Goal: Information Seeking & Learning: Learn about a topic

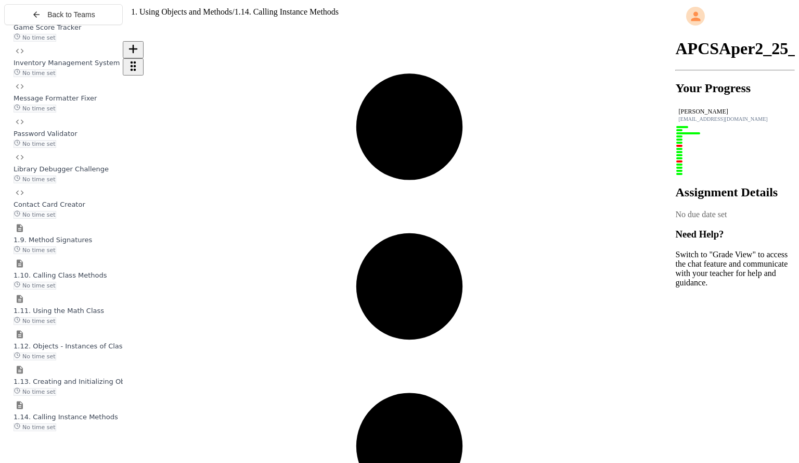
scroll to position [9731, 0]
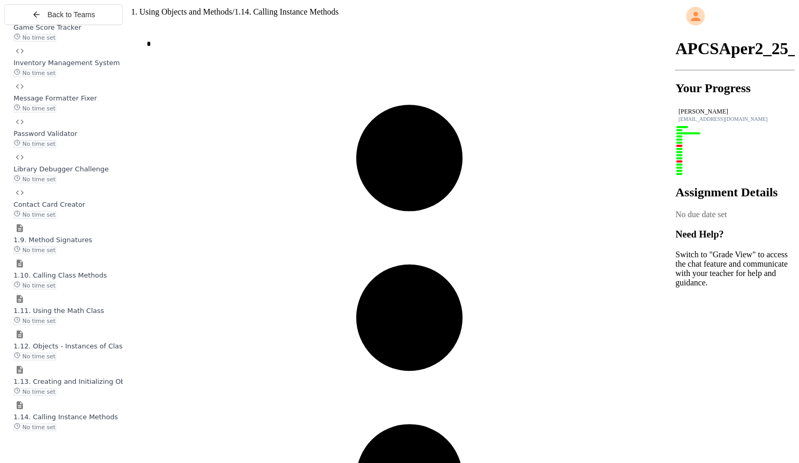
scroll to position [9701, 0]
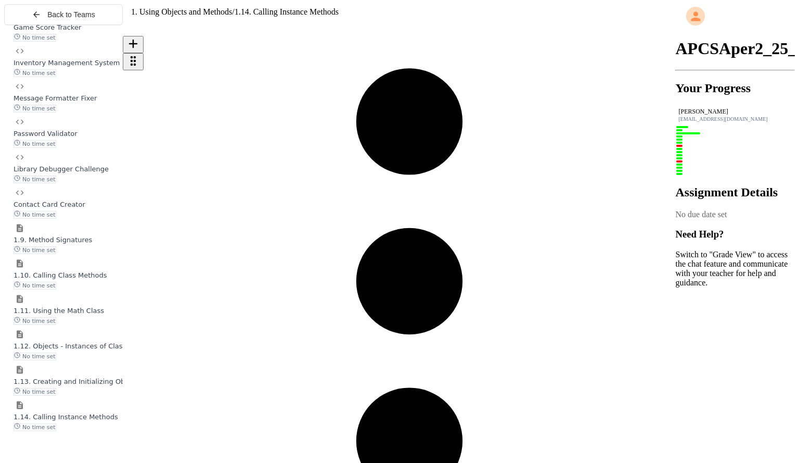
scroll to position [452, 0]
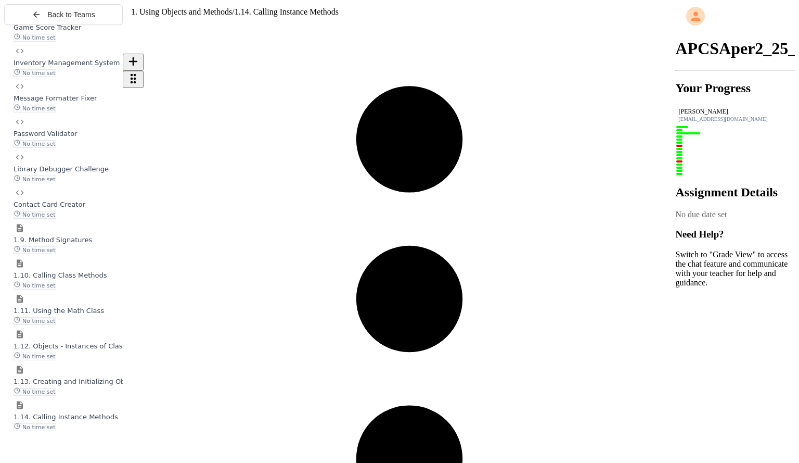
scroll to position [529, 0]
drag, startPoint x: 198, startPoint y: 236, endPoint x: 299, endPoint y: 218, distance: 102.1
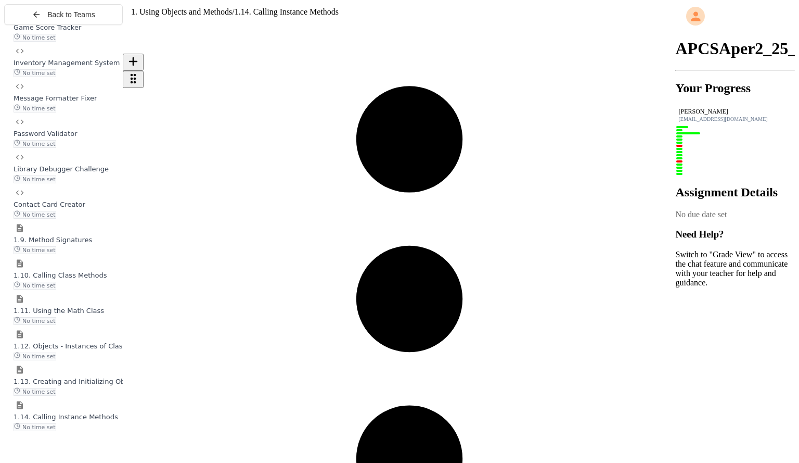
drag, startPoint x: 300, startPoint y: 217, endPoint x: 185, endPoint y: 189, distance: 118.3
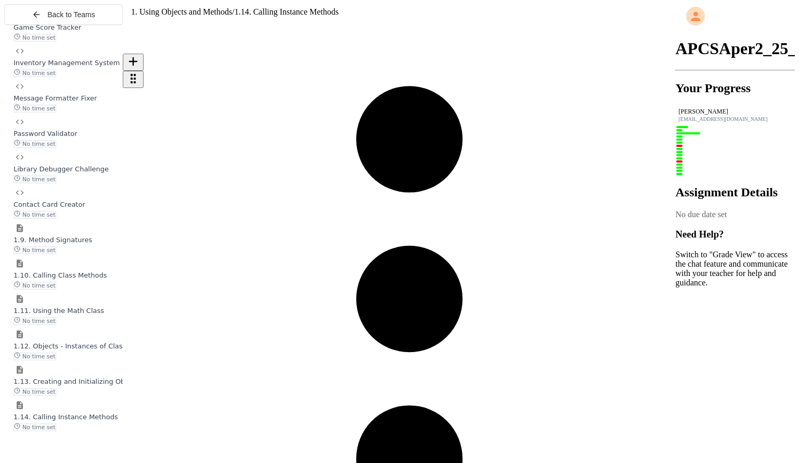
scroll to position [278, 0]
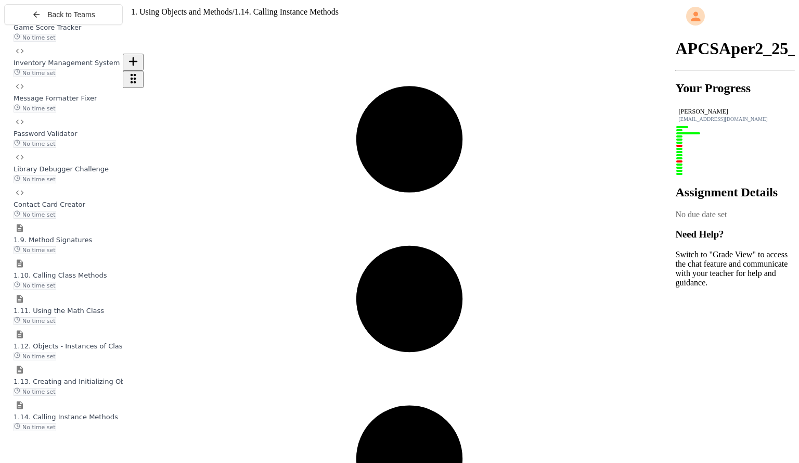
scroll to position [271, 0]
drag, startPoint x: 266, startPoint y: 167, endPoint x: 208, endPoint y: 144, distance: 62.1
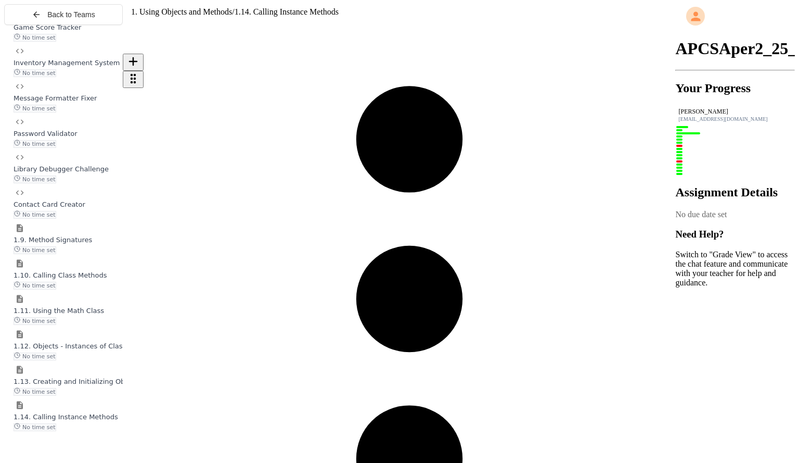
scroll to position [9730, 0]
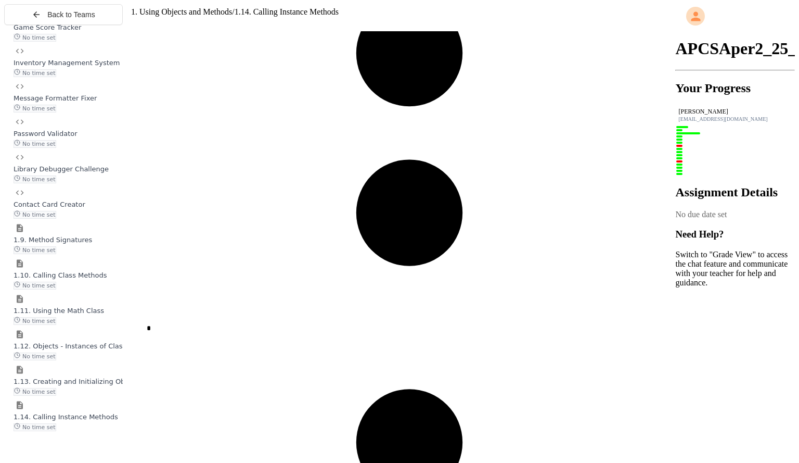
scroll to position [9970, 0]
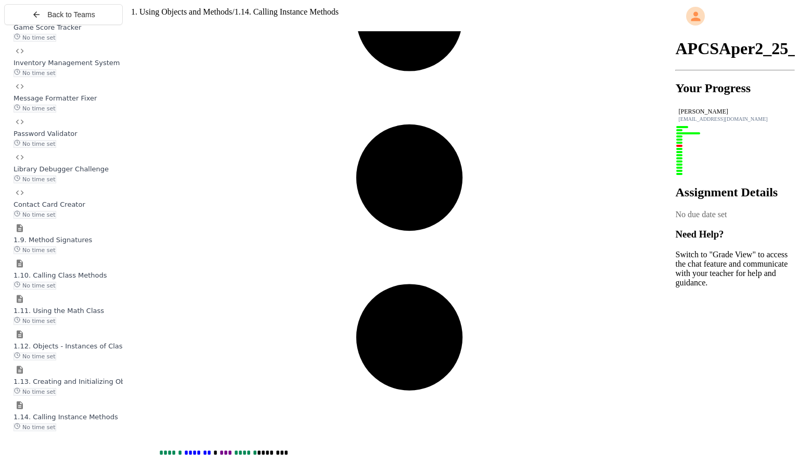
scroll to position [6349, 0]
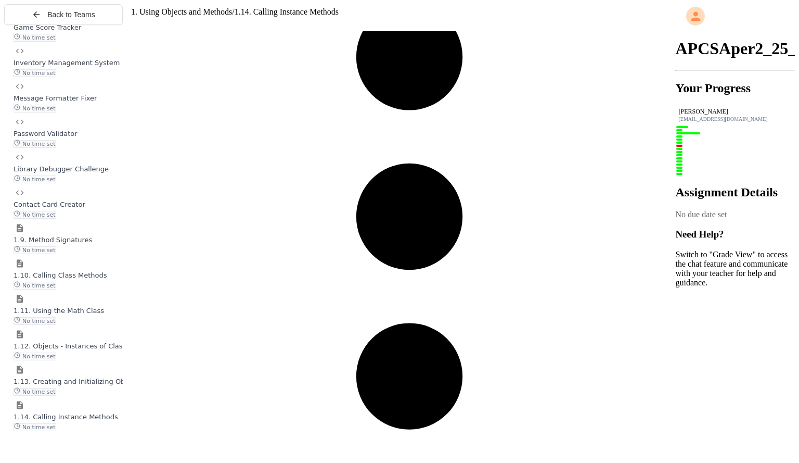
scroll to position [6206, 0]
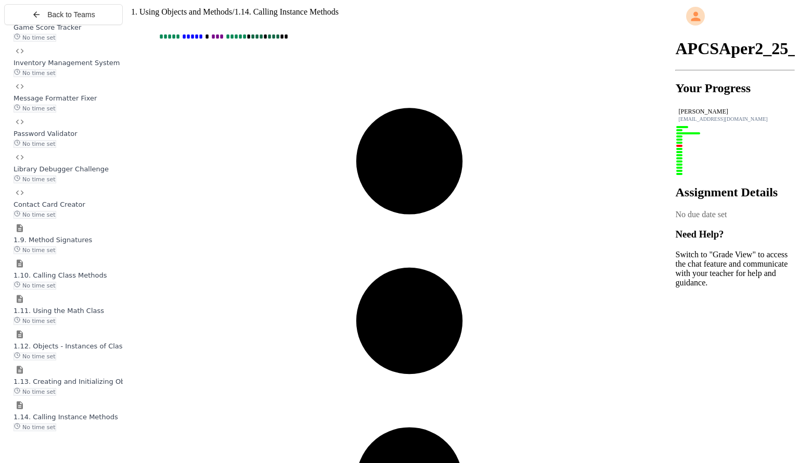
click at [69, 395] on div "1.13. Creating and Initializing Objects: Constructors No time set" at bounding box center [68, 385] width 109 height 19
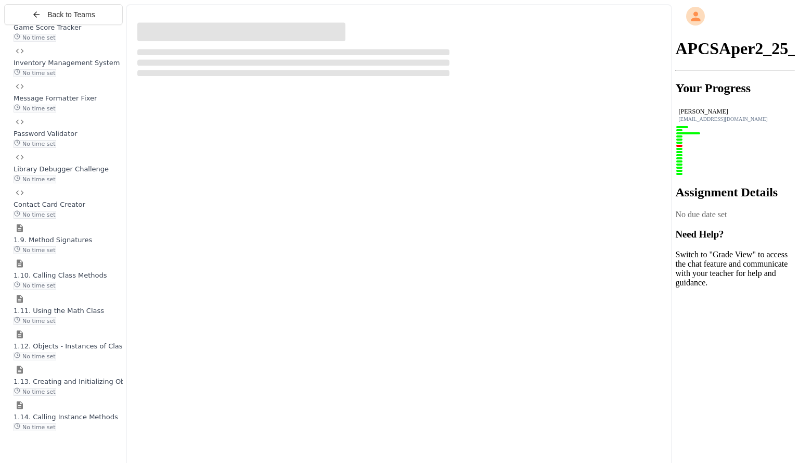
scroll to position [1034, 0]
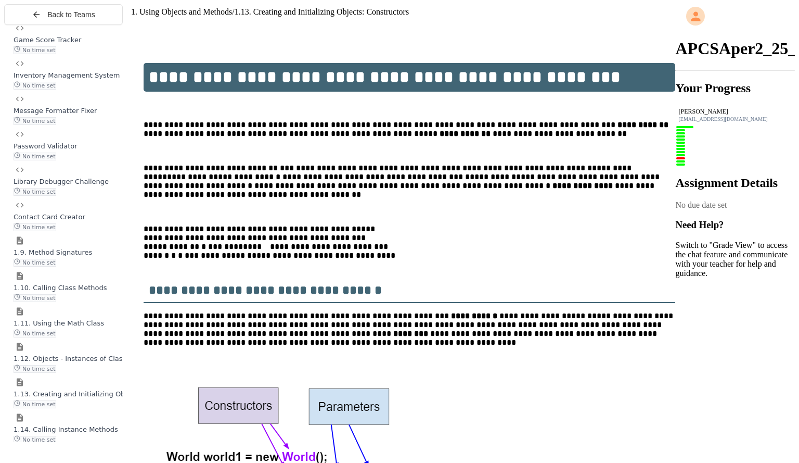
click at [66, 362] on span "1.12. Objects - Instances of Classes" at bounding box center [74, 358] width 120 height 8
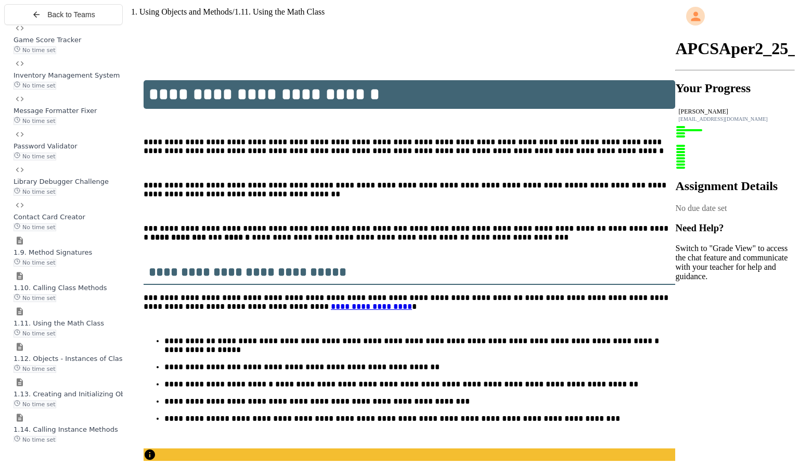
click at [82, 291] on span "1.10. Calling Class Methods" at bounding box center [61, 288] width 94 height 8
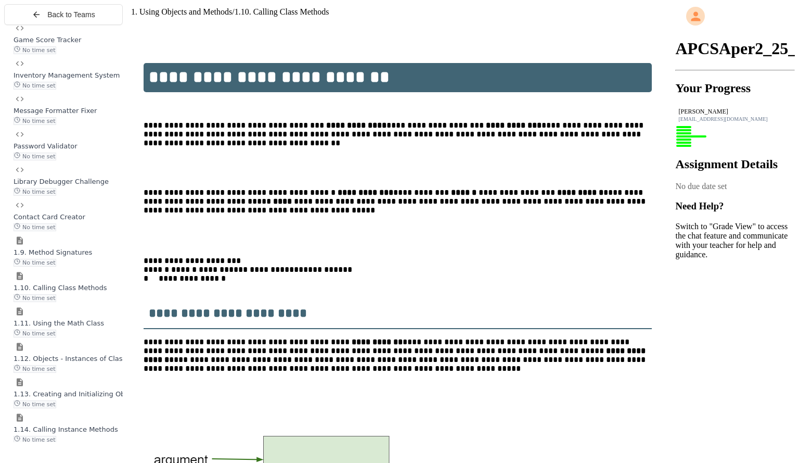
click at [78, 266] on div "1.9. Method Signatures No time set" at bounding box center [68, 256] width 109 height 19
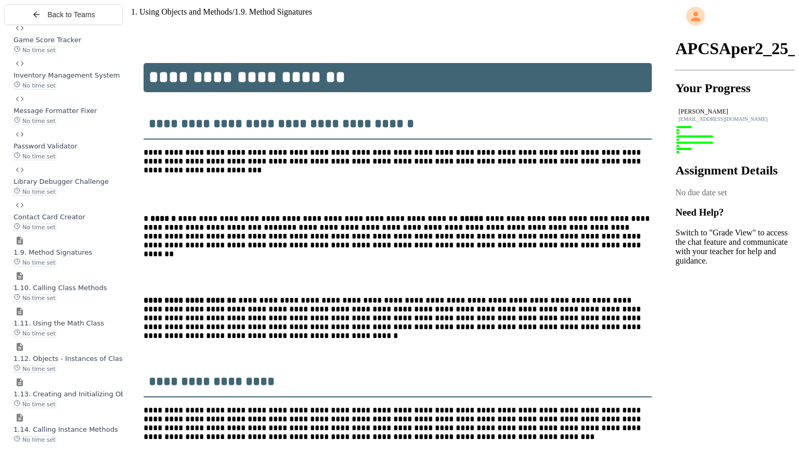
click at [76, 398] on span "1.13. Creating and Initializing Objects: Constructors" at bounding box center [101, 394] width 175 height 8
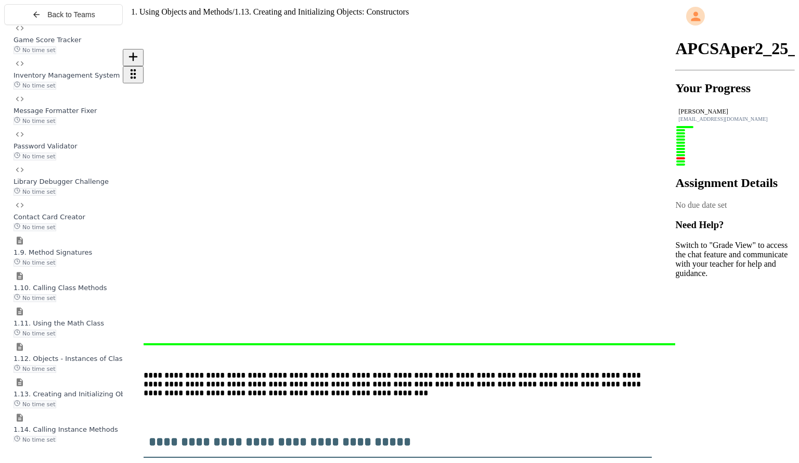
scroll to position [100, 0]
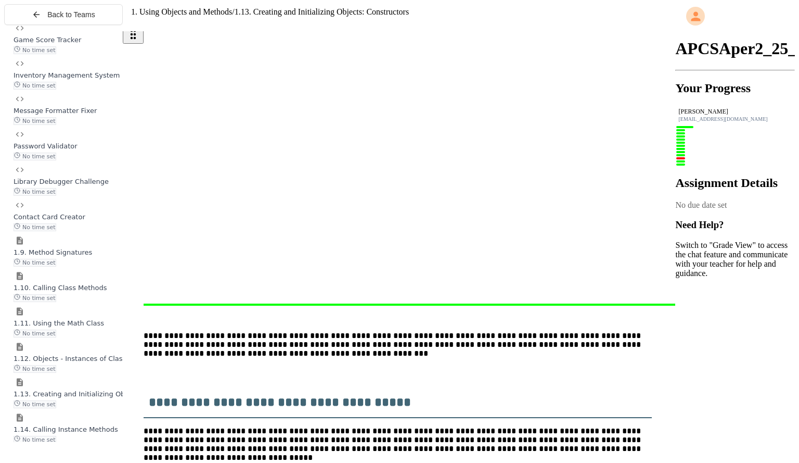
scroll to position [88, 0]
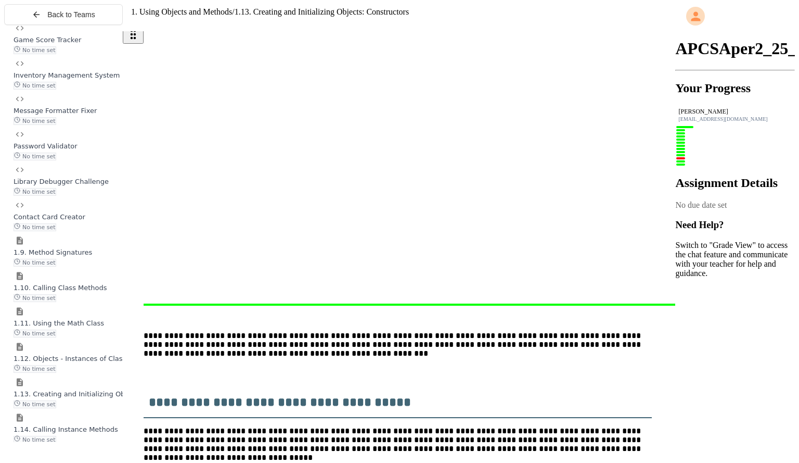
scroll to position [143, 0]
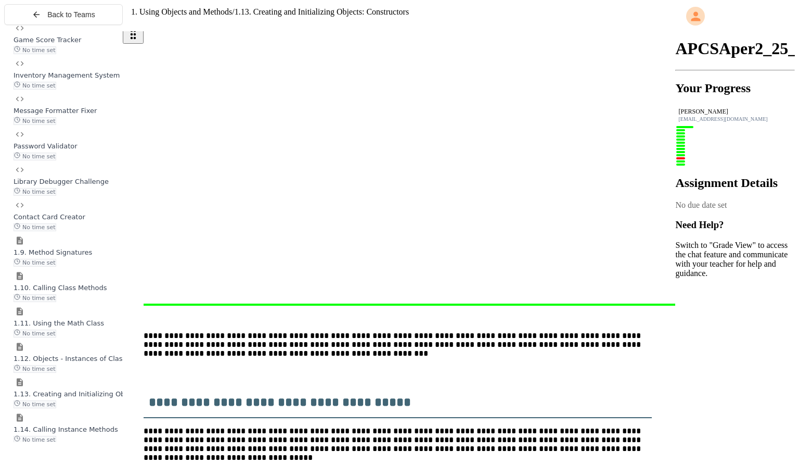
scroll to position [169, 0]
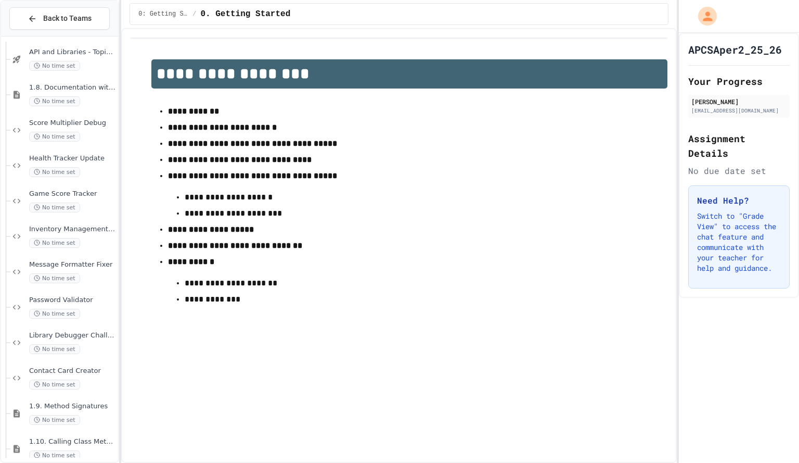
scroll to position [1046, 0]
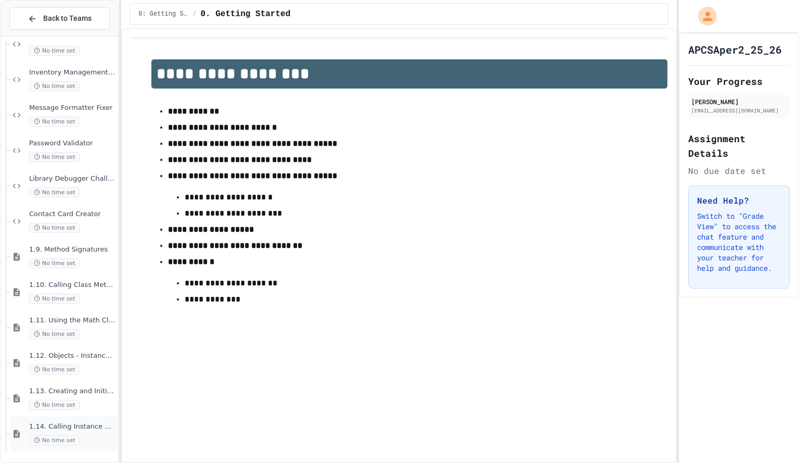
click at [64, 423] on span "1.14. Calling Instance Methods" at bounding box center [72, 426] width 87 height 9
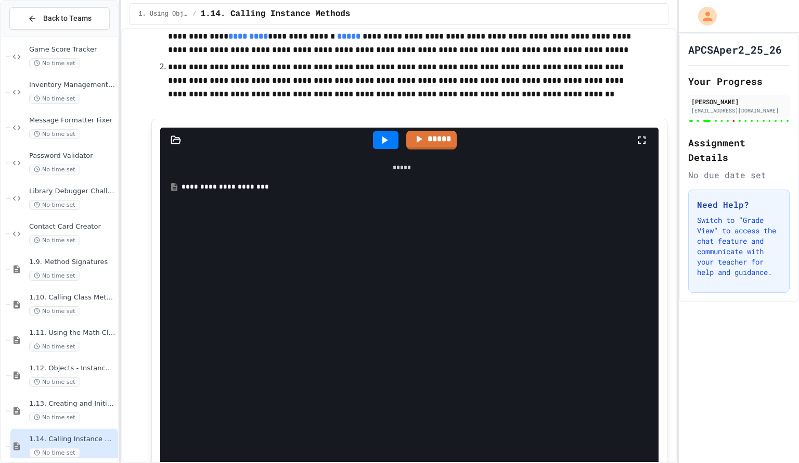
scroll to position [3873, 0]
click at [382, 142] on icon at bounding box center [385, 139] width 6 height 7
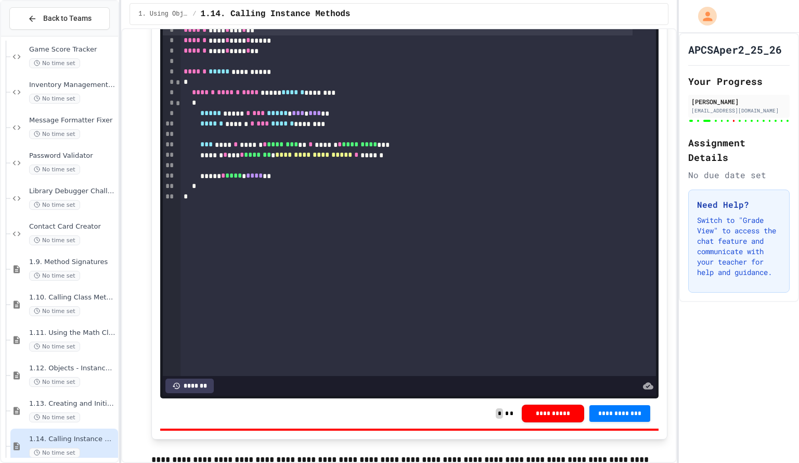
scroll to position [6376, 0]
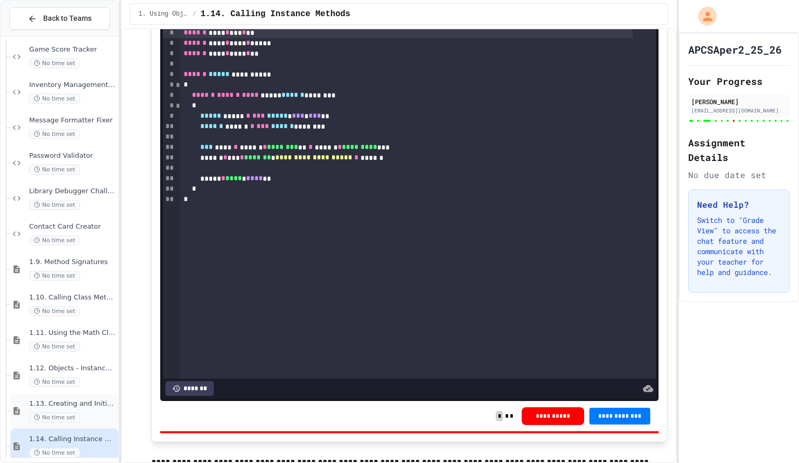
click at [62, 408] on div "1.13. Creating and Initializing Objects: Constructors No time set" at bounding box center [72, 410] width 87 height 23
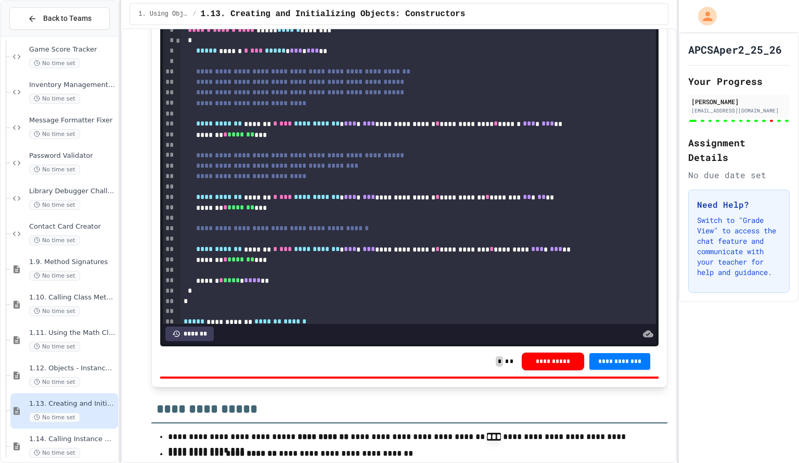
scroll to position [6086, 0]
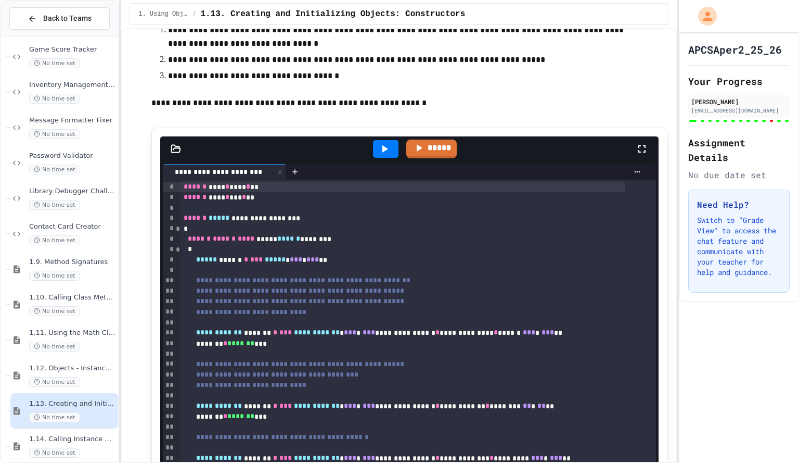
click at [373, 158] on div at bounding box center [385, 149] width 25 height 18
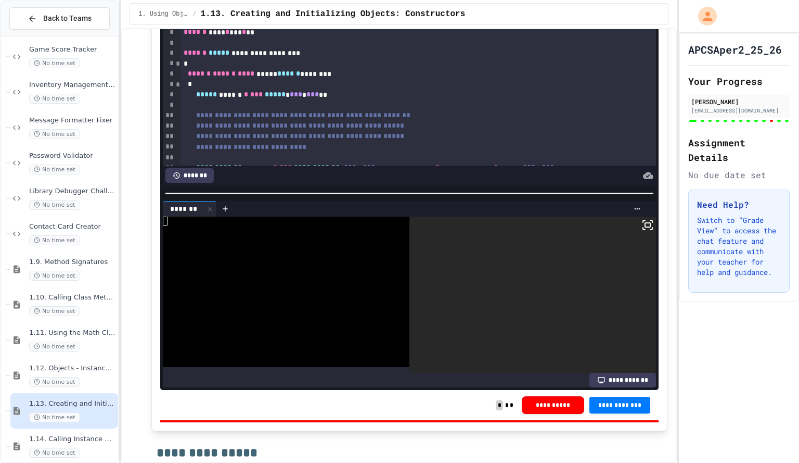
scroll to position [6251, 0]
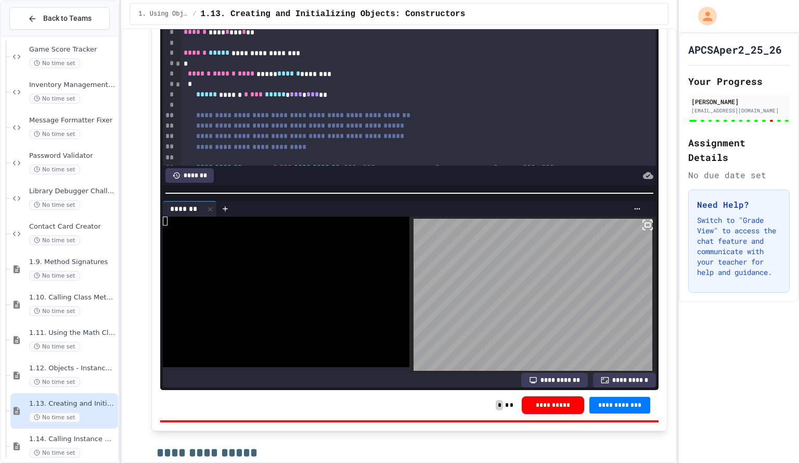
click at [608, 387] on div "**********" at bounding box center [624, 380] width 63 height 15
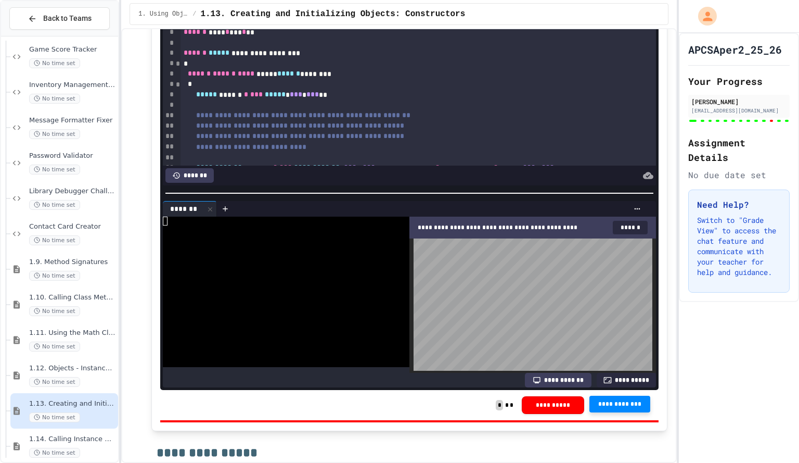
click at [624, 408] on span "**********" at bounding box center [620, 404] width 45 height 8
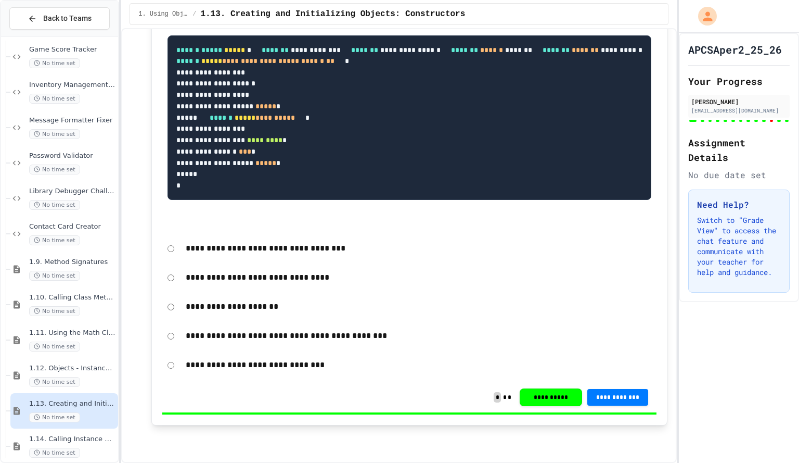
scroll to position [7989, 0]
